Goal: Task Accomplishment & Management: Manage account settings

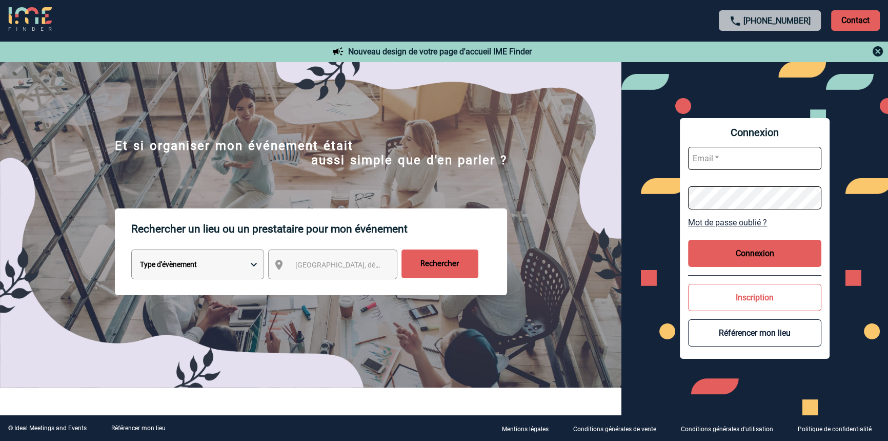
type input "blemonnier@ime-groupe.com"
click at [733, 241] on button "Connexion" at bounding box center [754, 253] width 133 height 27
type input "blemonnier@ime-groupe.com"
click at [718, 256] on button "Connexion" at bounding box center [754, 253] width 133 height 27
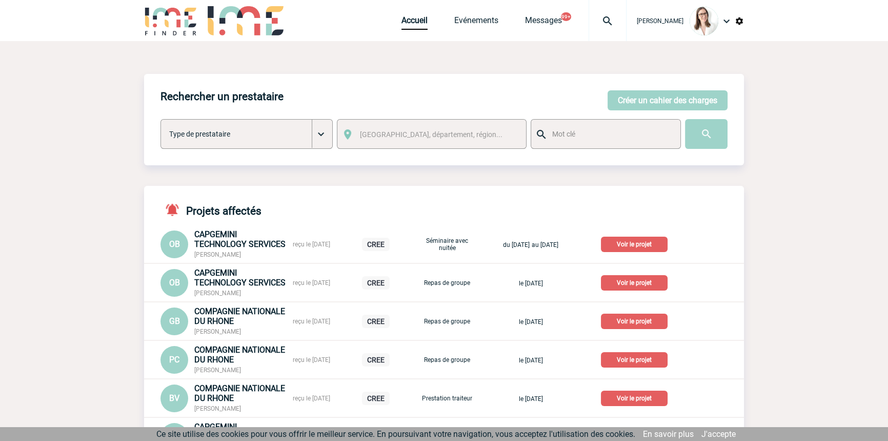
click at [607, 21] on img at bounding box center [607, 21] width 37 height 12
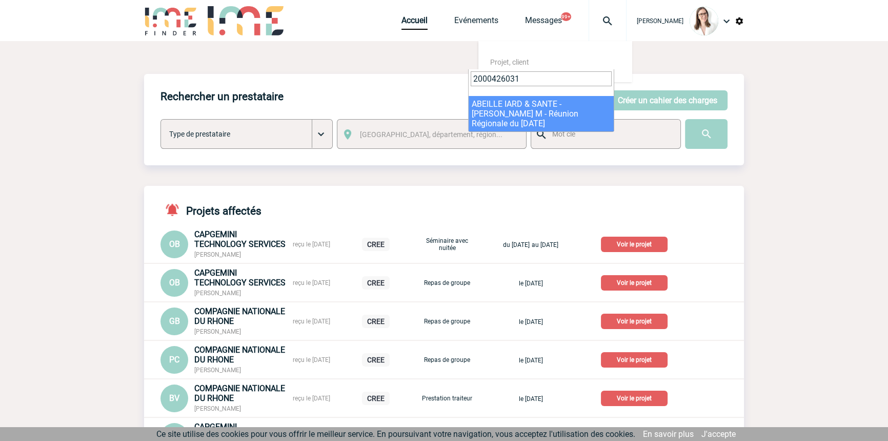
type input "2000426031"
select select "25532"
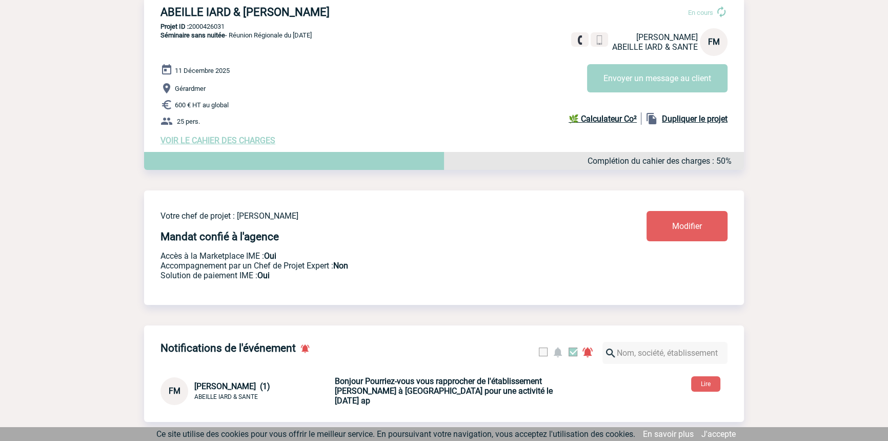
scroll to position [105, 0]
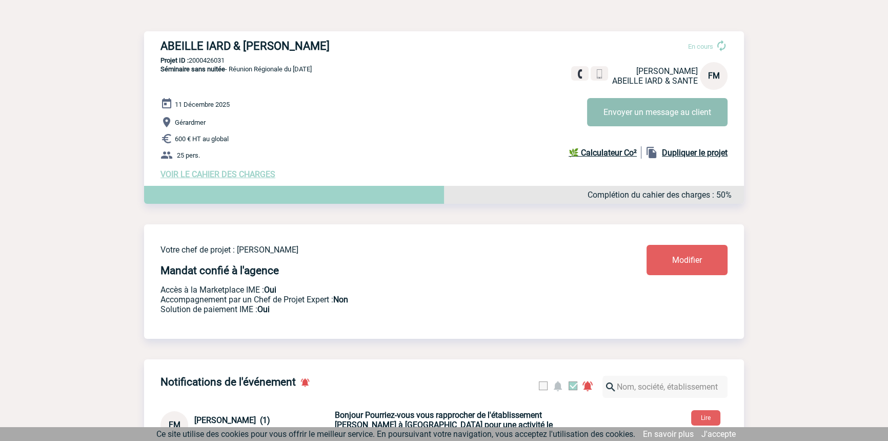
click at [627, 110] on button "Envoyer un message au client" at bounding box center [657, 112] width 141 height 28
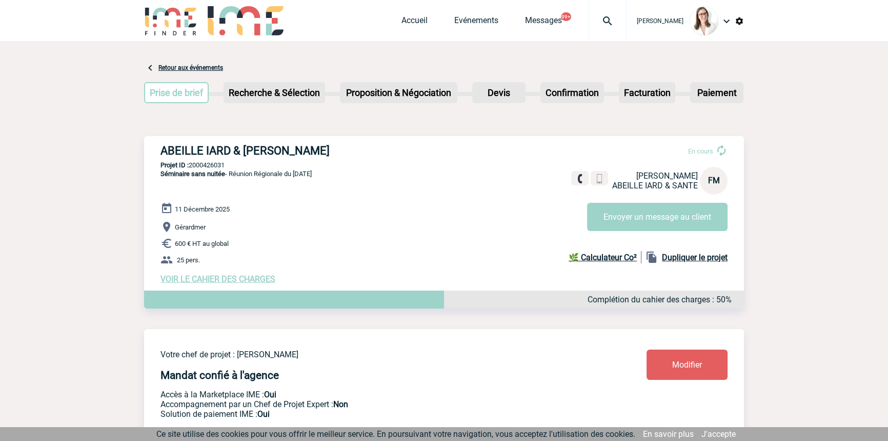
click at [603, 28] on div at bounding box center [608, 20] width 38 height 41
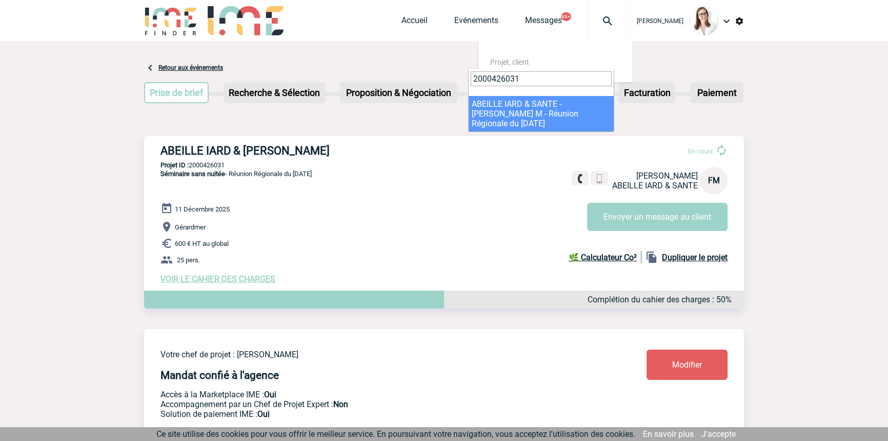
type input "2000426031"
select select "25532"
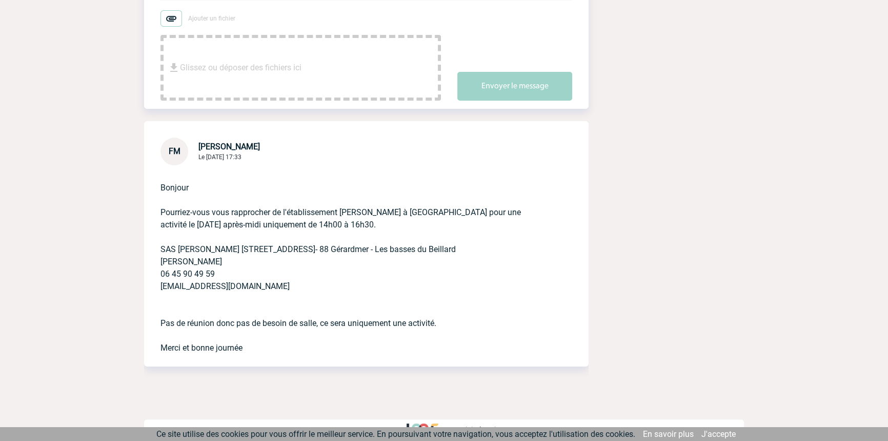
scroll to position [243, 0]
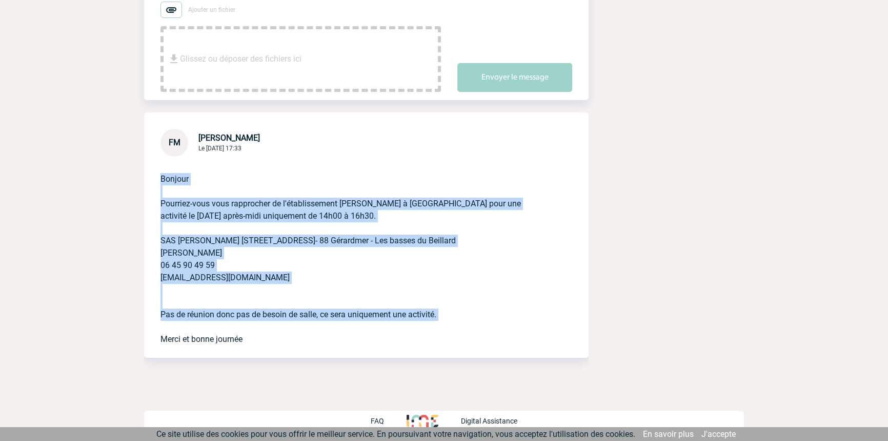
drag, startPoint x: 322, startPoint y: 215, endPoint x: 371, endPoint y: 303, distance: 100.6
click at [367, 316] on p "Bonjour Pourriez-vous vous rapprocher de l'établissement [PERSON_NAME] à [GEOGR…" at bounding box center [352, 250] width 383 height 189
click at [374, 305] on p "Bonjour Pourriez-vous vous rapprocher de l'établissement PEARL PADEL à Gerardme…" at bounding box center [352, 250] width 383 height 189
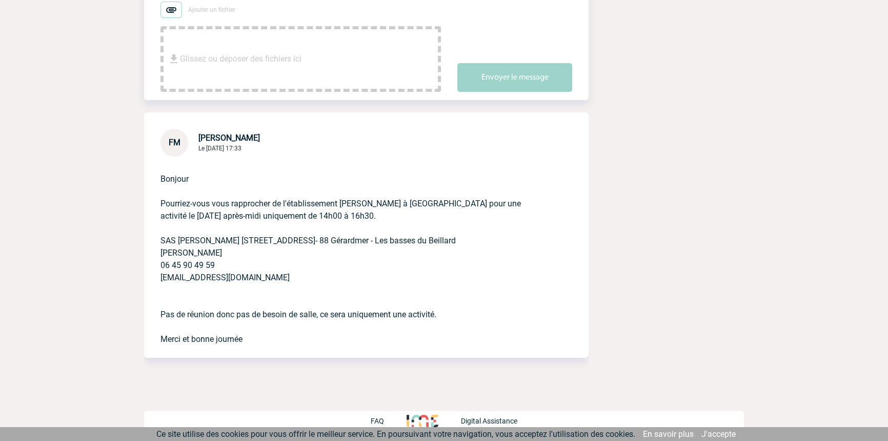
click at [386, 316] on p "Bonjour Pourriez-vous vous rapprocher de l'établissement PEARL PADEL à Gerardme…" at bounding box center [352, 250] width 383 height 189
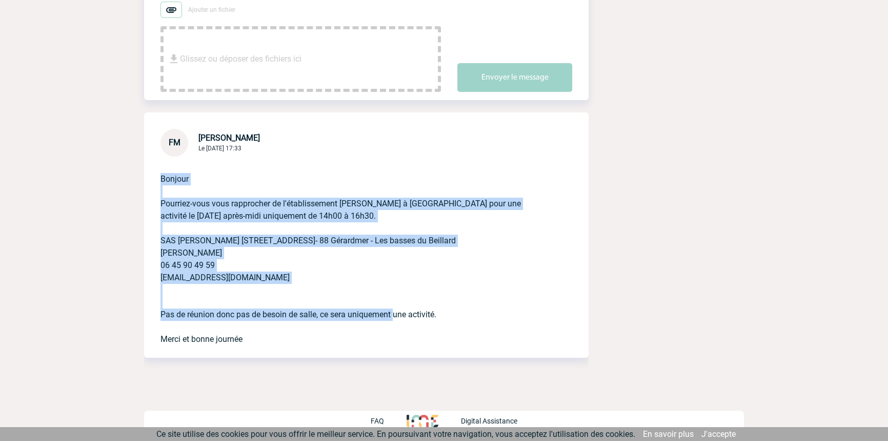
drag, startPoint x: 356, startPoint y: 270, endPoint x: 197, endPoint y: 165, distance: 189.9
click at [197, 165] on p "Bonjour Pourriez-vous vous rapprocher de l'établissement [PERSON_NAME] à [GEOGR…" at bounding box center [352, 250] width 383 height 189
click at [308, 239] on p "Bonjour Pourriez-vous vous rapprocher de l'établissement PEARL PADEL à Gerardme…" at bounding box center [352, 250] width 383 height 189
click at [292, 169] on p "Bonjour Pourriez-vous vous rapprocher de l'établissement PEARL PADEL à Gerardme…" at bounding box center [352, 250] width 383 height 189
click at [317, 193] on p "Bonjour Pourriez-vous vous rapprocher de l'établissement PEARL PADEL à Gerardme…" at bounding box center [352, 250] width 383 height 189
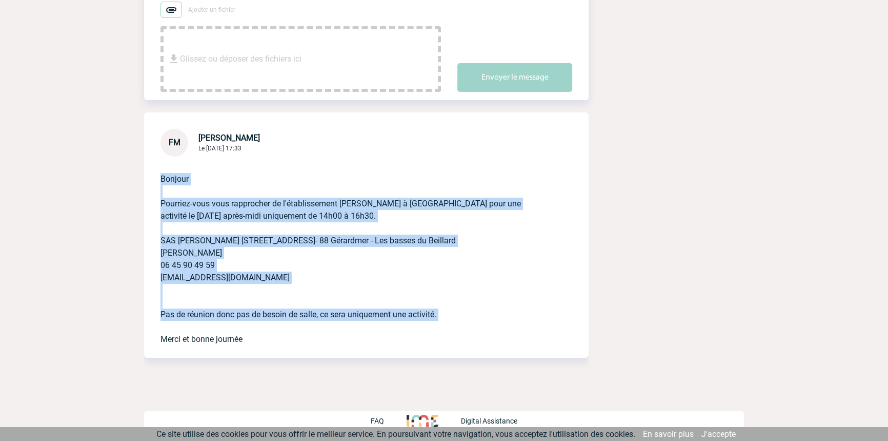
drag, startPoint x: 337, startPoint y: 189, endPoint x: 380, endPoint y: 325, distance: 143.1
click at [380, 327] on div "FM Florence MATHIEU Le 13 Octobre 2025 à 17:33 Bonjour Pourriez-vous vous rappr…" at bounding box center [366, 234] width 445 height 245
click at [384, 323] on p "Bonjour Pourriez-vous vous rapprocher de l'établissement PEARL PADEL à Gerardme…" at bounding box center [352, 250] width 383 height 189
click at [390, 282] on p "Bonjour Pourriez-vous vous rapprocher de l'établissement PEARL PADEL à Gerardme…" at bounding box center [352, 250] width 383 height 189
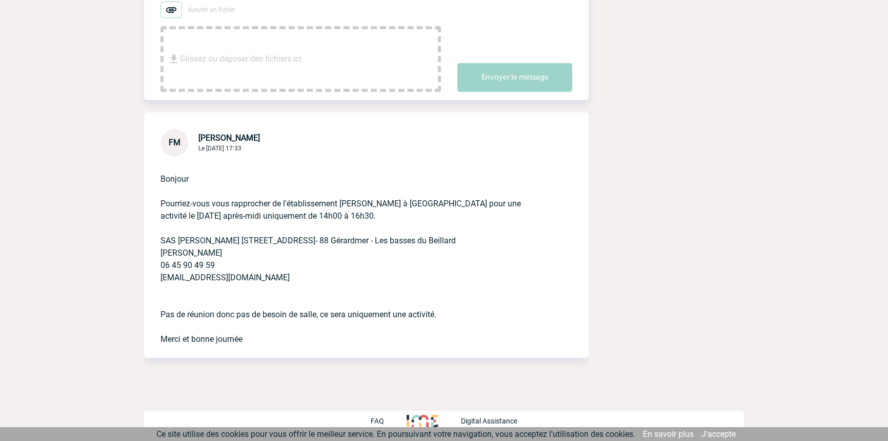
drag, startPoint x: 374, startPoint y: 341, endPoint x: 376, endPoint y: 325, distance: 16.0
click at [374, 335] on p "Bonjour Pourriez-vous vous rapprocher de l'établissement PEARL PADEL à Gerardme…" at bounding box center [352, 250] width 383 height 189
click at [380, 276] on p "Bonjour Pourriez-vous vous rapprocher de l'établissement PEARL PADEL à Gerardme…" at bounding box center [352, 250] width 383 height 189
click at [465, 291] on p "Bonjour Pourriez-vous vous rapprocher de l'établissement PEARL PADEL à Gerardme…" at bounding box center [352, 250] width 383 height 189
click at [479, 312] on p "Bonjour Pourriez-vous vous rapprocher de l'établissement PEARL PADEL à Gerardme…" at bounding box center [352, 250] width 383 height 189
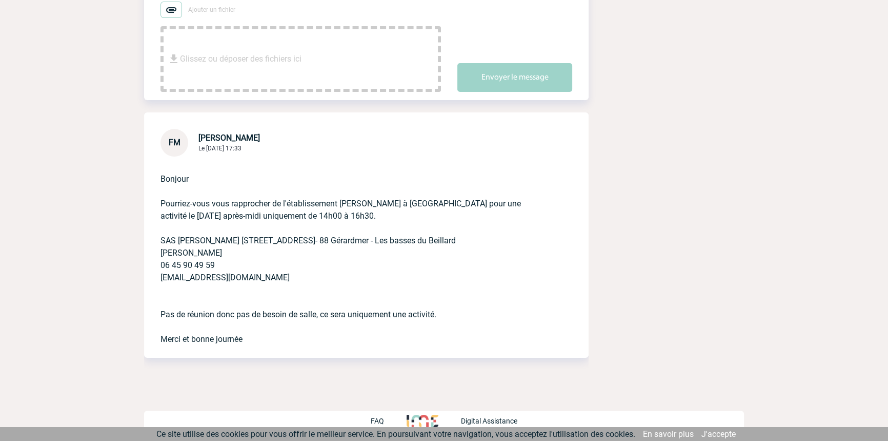
click at [303, 223] on p "Bonjour Pourriez-vous vous rapprocher de l'établissement PEARL PADEL à Gerardme…" at bounding box center [352, 250] width 383 height 189
click at [363, 257] on p "Bonjour Pourriez-vous vous rapprocher de l'établissement PEARL PADEL à Gerardme…" at bounding box center [352, 250] width 383 height 189
click at [366, 290] on p "Bonjour Pourriez-vous vous rapprocher de l'établissement PEARL PADEL à Gerardme…" at bounding box center [352, 250] width 383 height 189
click at [355, 302] on p "Bonjour Pourriez-vous vous rapprocher de l'établissement PEARL PADEL à Gerardme…" at bounding box center [352, 250] width 383 height 189
click at [174, 299] on p "Bonjour Pourriez-vous vous rapprocher de l'établissement PEARL PADEL à Gerardme…" at bounding box center [352, 250] width 383 height 189
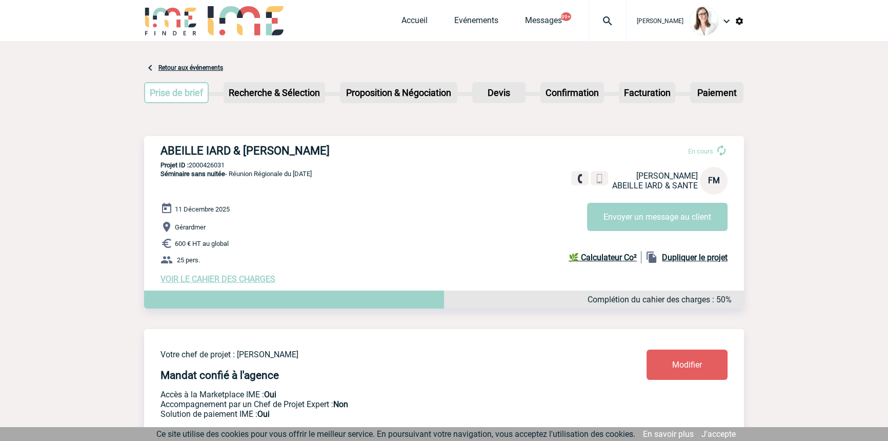
drag, startPoint x: 234, startPoint y: 163, endPoint x: 227, endPoint y: 165, distance: 6.8
click at [233, 163] on p "Projet ID : 2000426031" at bounding box center [444, 165] width 600 height 8
click at [224, 166] on p "Projet ID : 2000426031" at bounding box center [444, 165] width 600 height 8
copy p "2000426031"
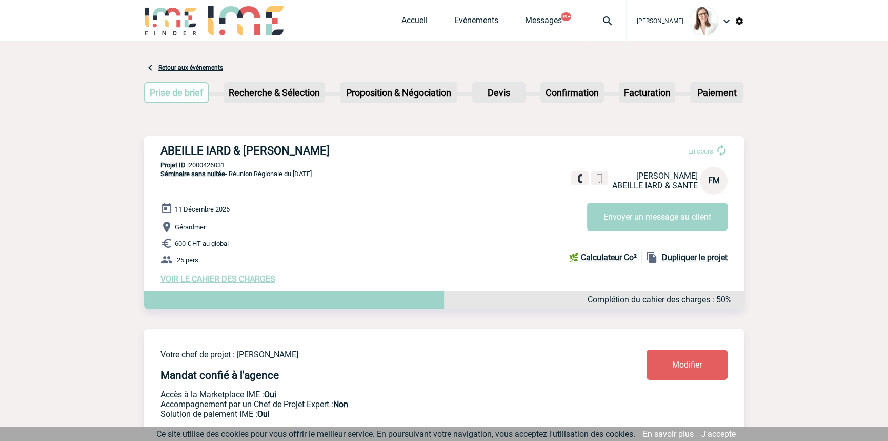
click at [237, 278] on span "VOIR LE CAHIER DES CHARGES" at bounding box center [218, 279] width 115 height 10
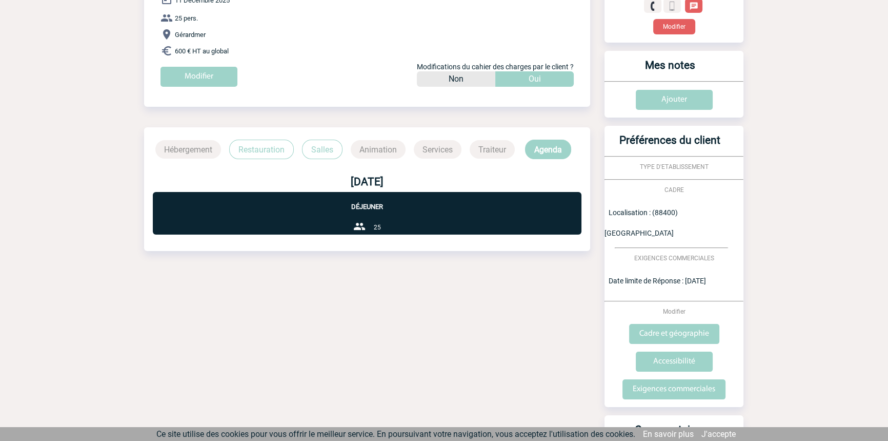
scroll to position [206, 0]
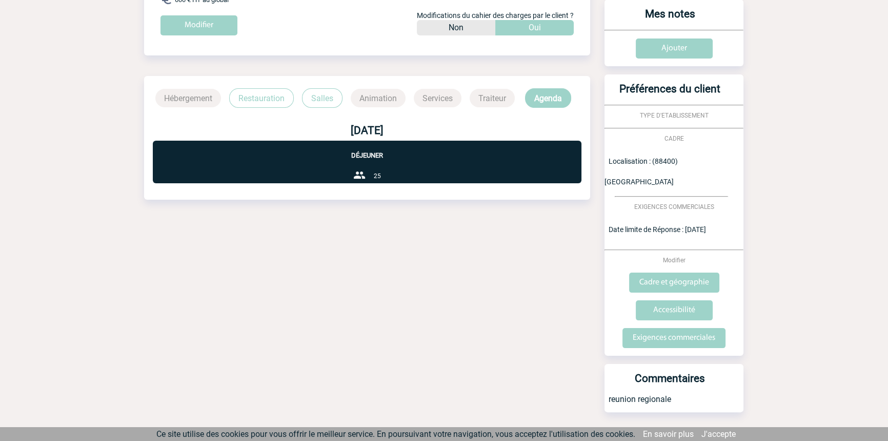
click at [270, 98] on p "Restauration" at bounding box center [261, 97] width 65 height 19
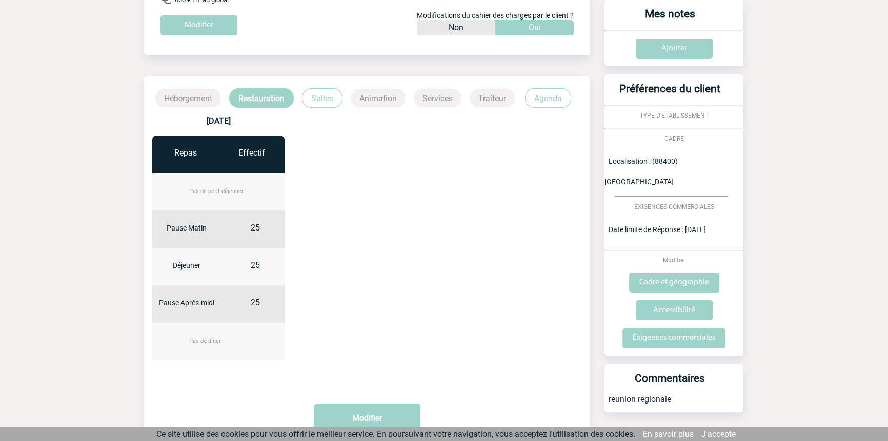
click at [314, 96] on p "Salles" at bounding box center [322, 97] width 41 height 19
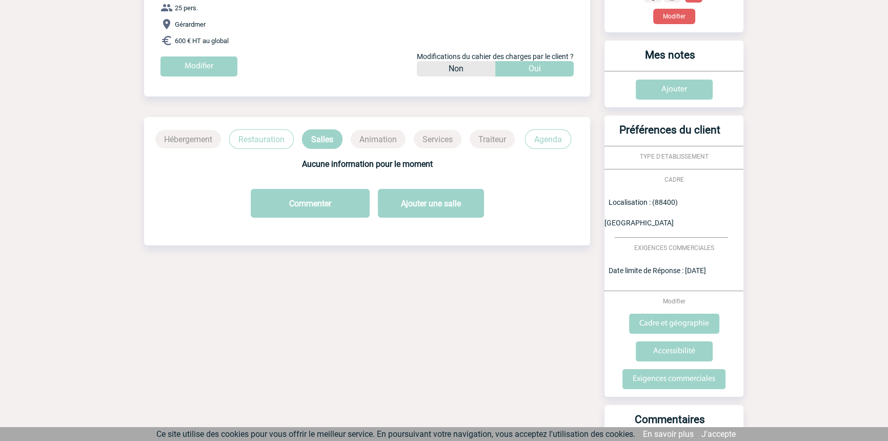
scroll to position [0, 0]
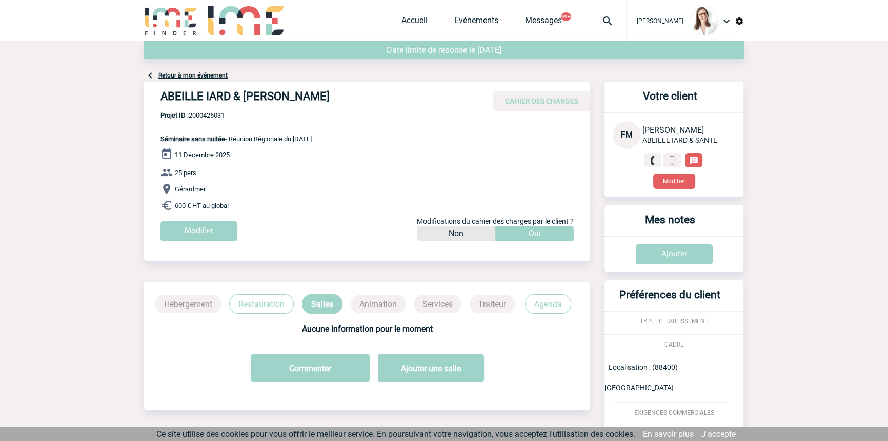
click at [206, 76] on link "Retour à mon événement" at bounding box center [192, 75] width 69 height 7
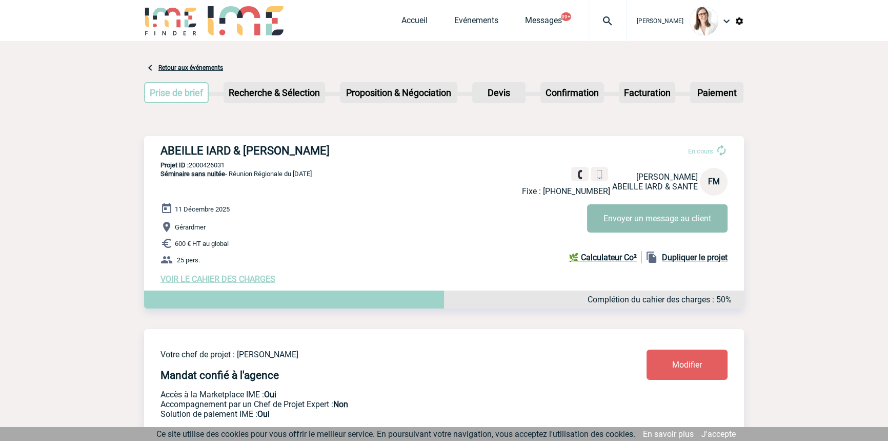
click at [615, 217] on button "Envoyer un message au client" at bounding box center [657, 218] width 141 height 28
click at [225, 166] on p "Projet ID : 2000426031" at bounding box center [444, 165] width 600 height 8
click at [225, 165] on p "Projet ID : 2000426031" at bounding box center [444, 165] width 600 height 8
copy p "2000426031"
drag, startPoint x: 618, startPoint y: 13, endPoint x: 605, endPoint y: 17, distance: 13.6
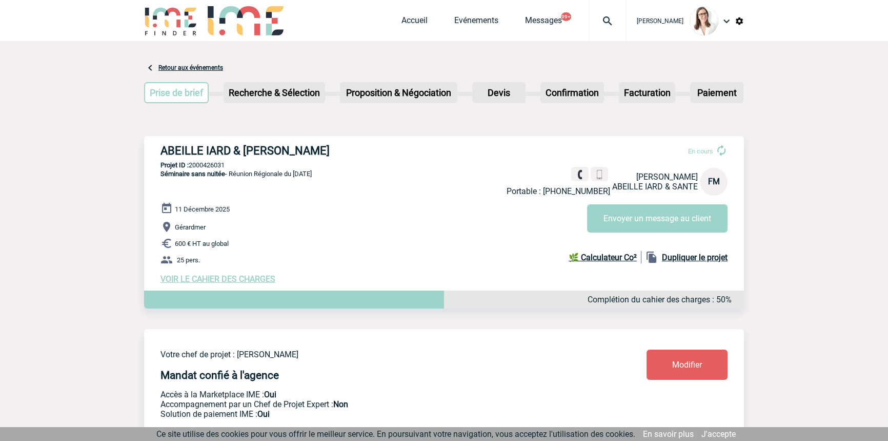
click at [627, 12] on div "[PERSON_NAME]" at bounding box center [685, 21] width 117 height 42
click at [605, 17] on img at bounding box center [607, 21] width 37 height 12
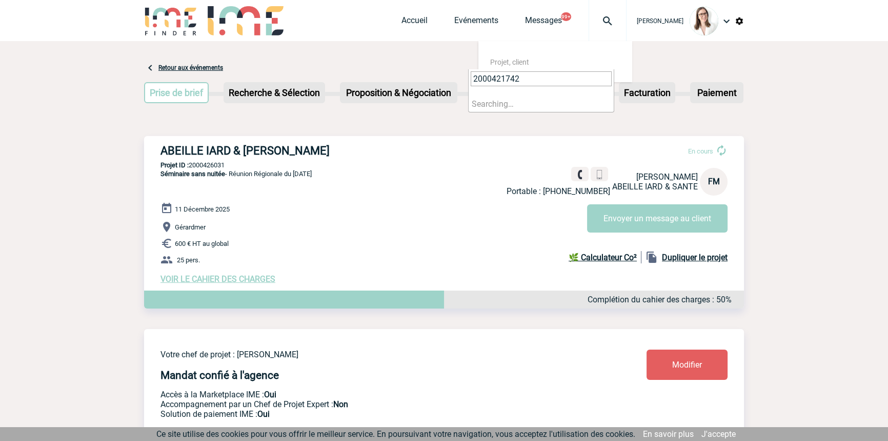
type input "2000421742"
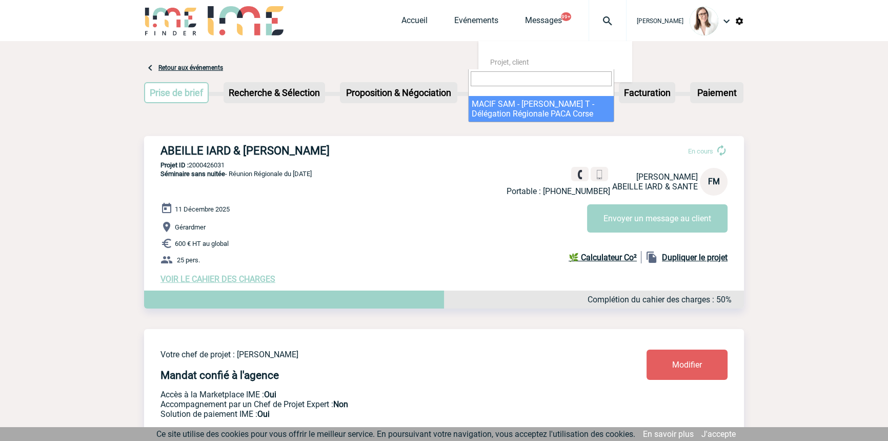
select select "21243"
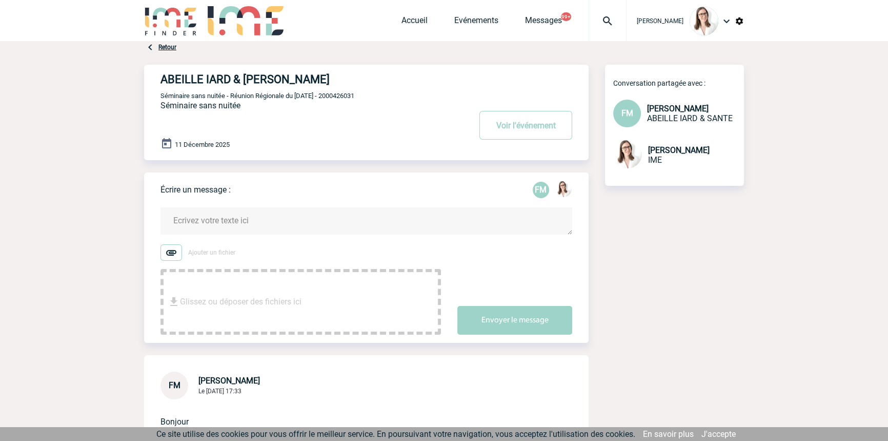
scroll to position [155, 0]
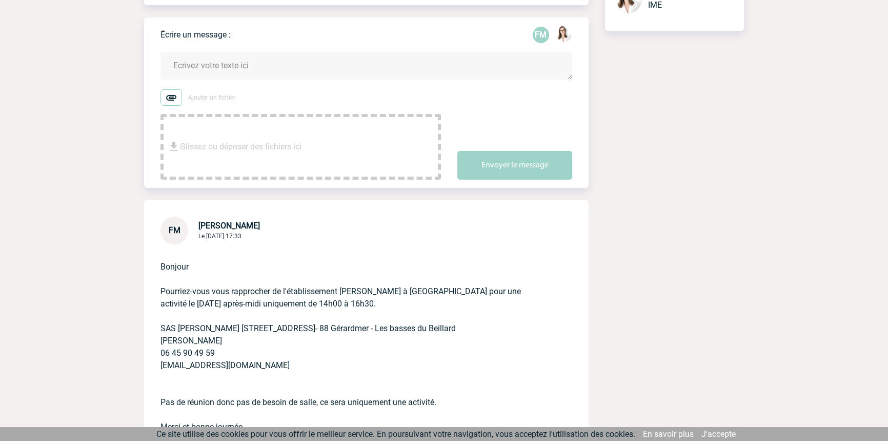
click at [133, 185] on body "[PERSON_NAME] Accueil Evénements 99+" at bounding box center [444, 186] width 888 height 683
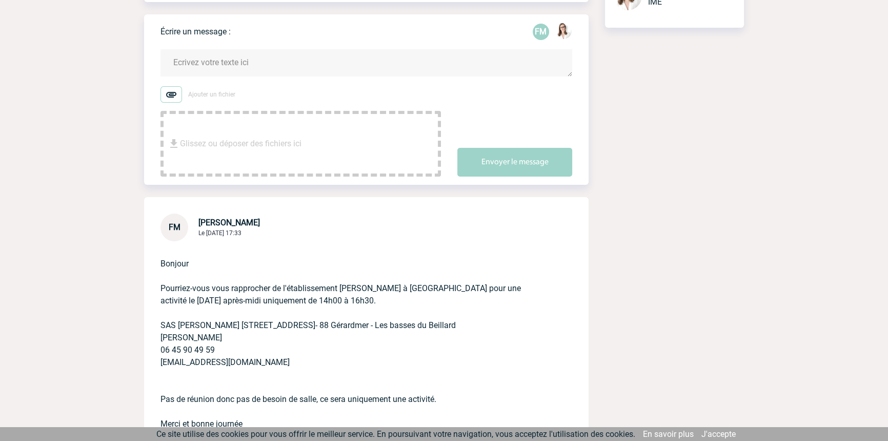
scroll to position [243, 0]
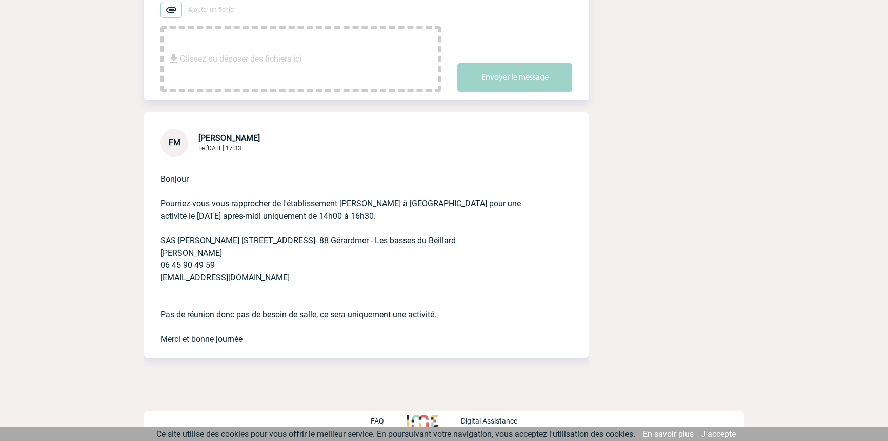
drag, startPoint x: 458, startPoint y: 243, endPoint x: 227, endPoint y: 256, distance: 230.7
click at [227, 236] on p "Bonjour Pourriez-vous vous rapprocher de l'établissement PEARL PADEL à Gerardme…" at bounding box center [352, 250] width 383 height 189
click at [230, 277] on p "Bonjour Pourriez-vous vous rapprocher de l'établissement PEARL PADEL à Gerardme…" at bounding box center [352, 250] width 383 height 189
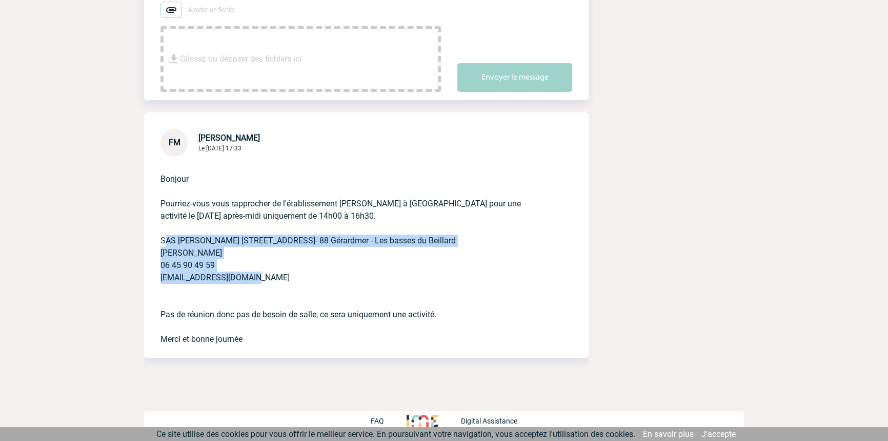
drag, startPoint x: 222, startPoint y: 271, endPoint x: 145, endPoint y: 243, distance: 81.6
click at [153, 241] on div "Bonjour Pourriez-vous vous rapprocher de l'établissement PEARL PADEL à Gerardme…" at bounding box center [366, 256] width 445 height 201
copy p "SAS PEARL PADEL 15 chemin de la Cleurie- 88 Gérardmer - Les basses du Beillard …"
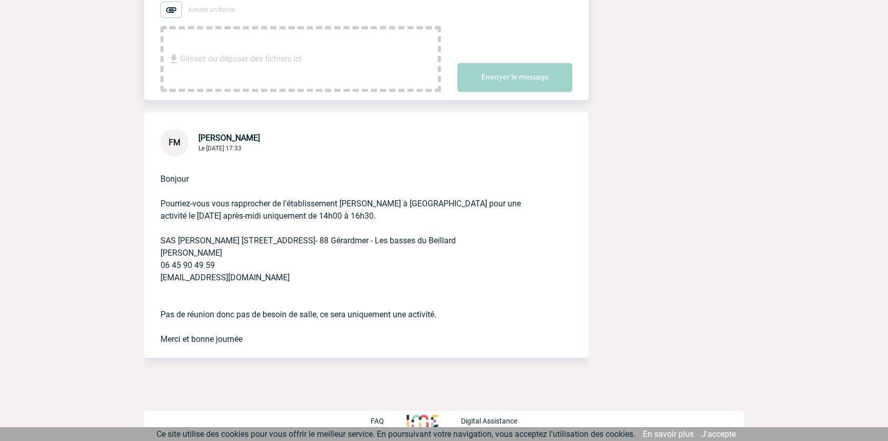
click at [149, 132] on div "FM Florence MATHIEU Le 13 Octobre 2025 à 17:33 Bonjour Pourriez-vous vous rappr…" at bounding box center [366, 234] width 445 height 245
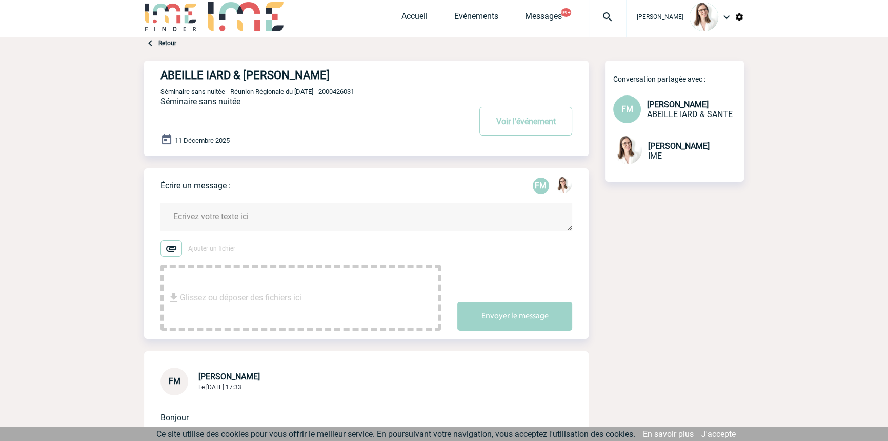
scroll to position [0, 0]
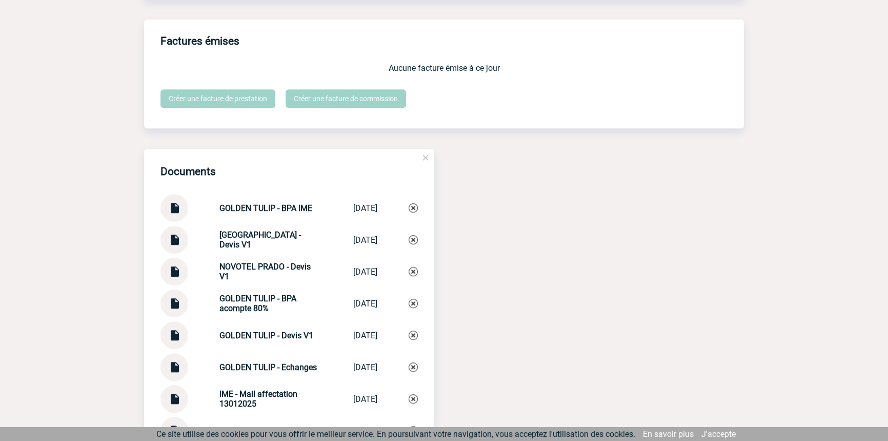
scroll to position [1180, 0]
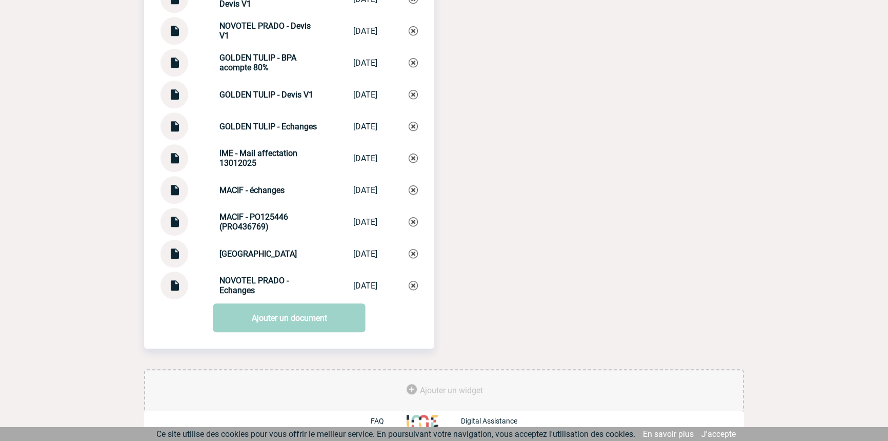
click at [170, 126] on img at bounding box center [174, 122] width 13 height 20
drag, startPoint x: 104, startPoint y: 235, endPoint x: 98, endPoint y: 234, distance: 5.7
click at [279, 126] on strong "GOLDEN TULIP - Echanges" at bounding box center [268, 127] width 97 height 10
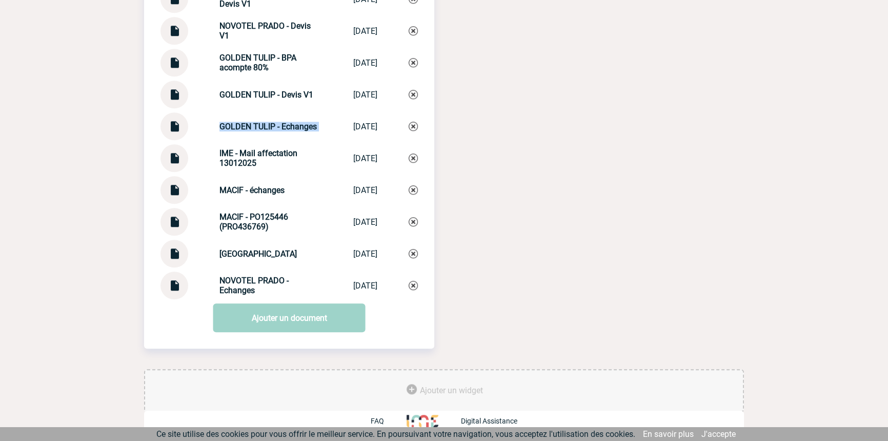
click at [279, 126] on strong "GOLDEN TULIP - Echanges" at bounding box center [268, 127] width 97 height 10
copy div "GOLDEN TULIP - Echanges GOLDEN TULIP - ..."
click at [412, 125] on img at bounding box center [413, 126] width 9 height 9
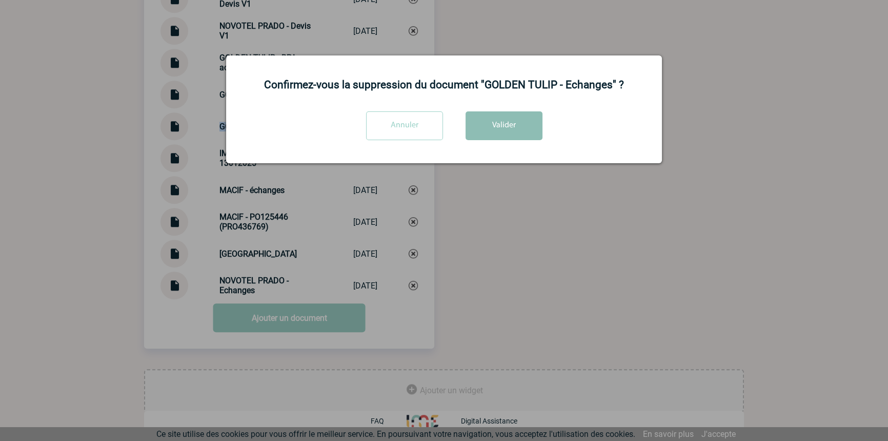
click at [504, 125] on button "Valider" at bounding box center [504, 125] width 77 height 29
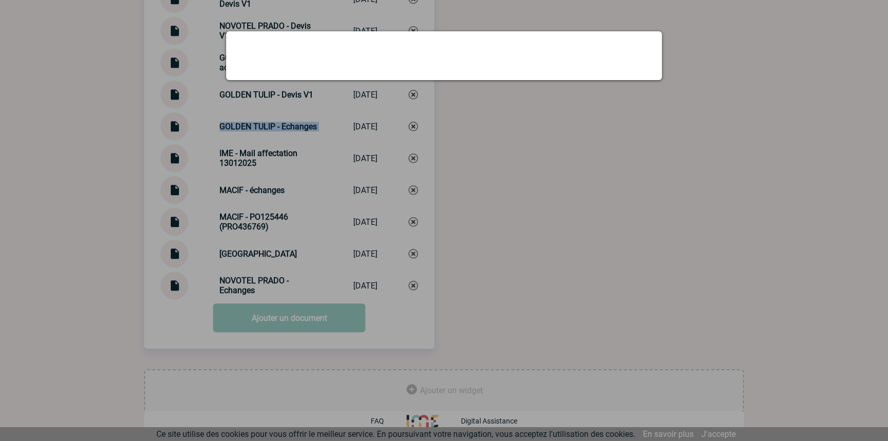
scroll to position [1148, 0]
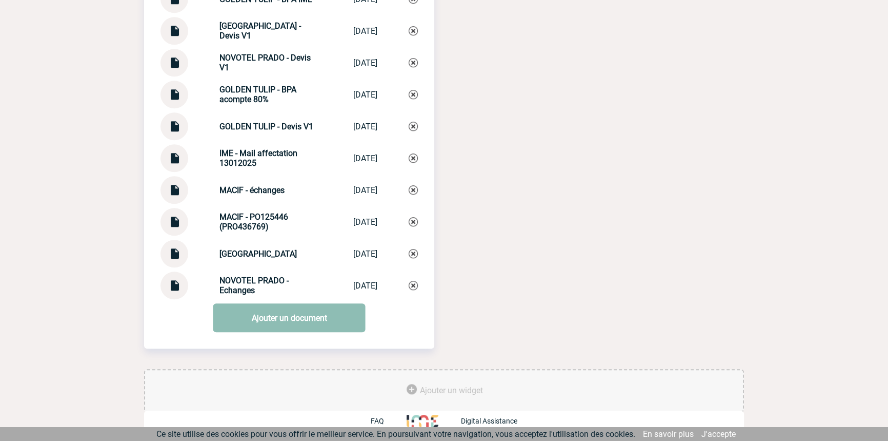
click at [254, 313] on link "Ajouter un document" at bounding box center [289, 317] width 152 height 29
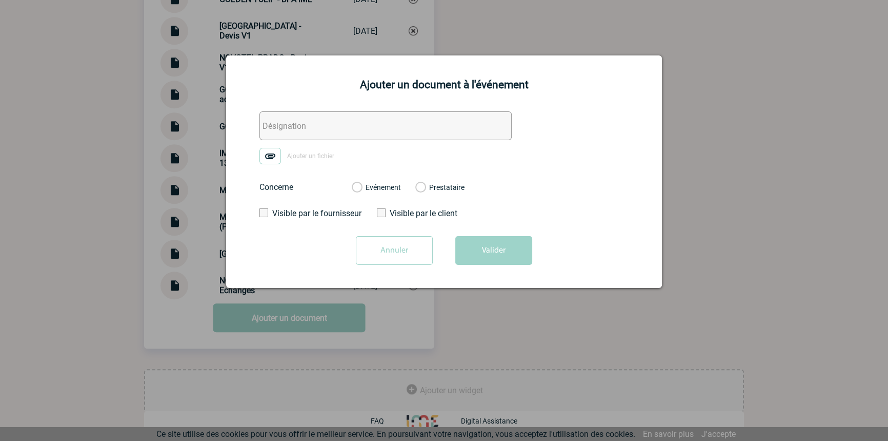
drag, startPoint x: 366, startPoint y: 125, endPoint x: 361, endPoint y: 128, distance: 6.0
click at [366, 125] on input "text" at bounding box center [386, 125] width 252 height 29
paste input "GOLDEN TULIP - Echanges"
type input "GOLDEN TULIP - Echanges"
click at [278, 154] on img at bounding box center [271, 156] width 22 height 16
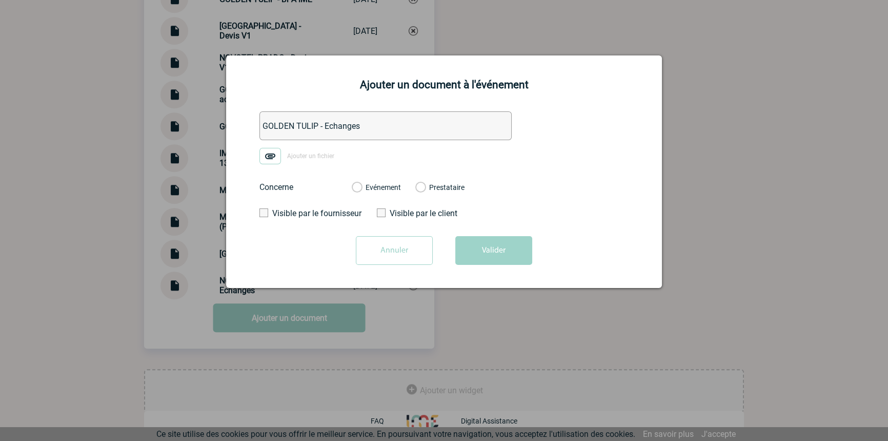
click at [0, 0] on input "Ajouter un fichier" at bounding box center [0, 0] width 0 height 0
click at [362, 190] on label "Evénement" at bounding box center [357, 187] width 10 height 9
click at [0, 0] on input "Evénement" at bounding box center [0, 0] width 0 height 0
click at [466, 233] on form "GOLDEN TULIP - Echanges RE_ DEMANDE DE COTATION pour [PERSON_NAME] avec IDEAL M…" at bounding box center [444, 191] width 410 height 161
drag, startPoint x: 486, startPoint y: 254, endPoint x: 486, endPoint y: 276, distance: 21.5
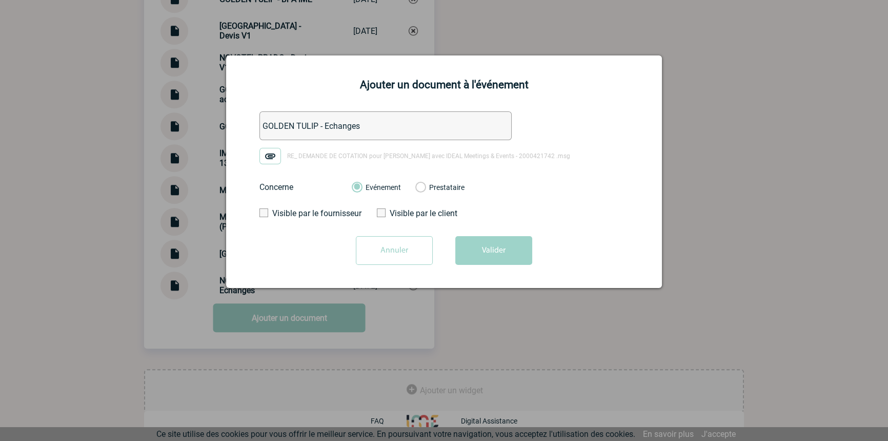
click at [486, 255] on button "Valider" at bounding box center [493, 250] width 77 height 29
